Goal: Navigation & Orientation: Find specific page/section

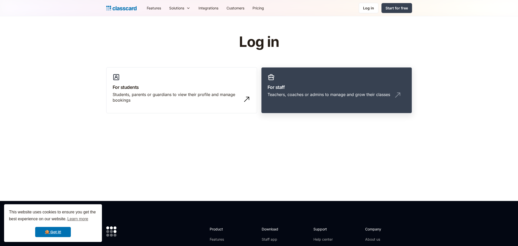
click at [331, 96] on div "Teachers, coaches or admins to manage and grow their classes" at bounding box center [329, 95] width 123 height 6
click at [311, 96] on div "Teachers, coaches or admins to manage and grow their classes" at bounding box center [329, 95] width 123 height 6
